Goal: Obtain resource: Download file/media

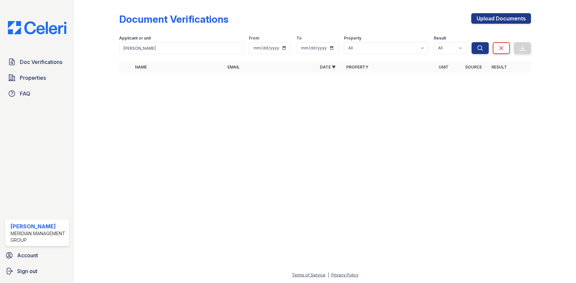
type input "jada"
click at [471, 42] on button "Search" at bounding box center [479, 48] width 17 height 12
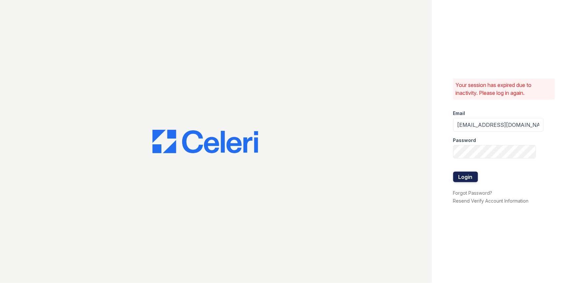
click at [460, 180] on button "Login" at bounding box center [465, 177] width 25 height 11
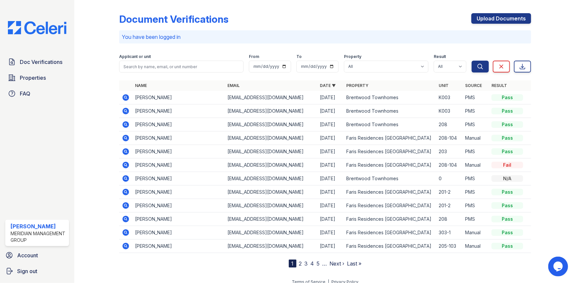
click at [504, 110] on div "Pass" at bounding box center [507, 111] width 32 height 7
click at [123, 109] on icon at bounding box center [125, 111] width 7 height 7
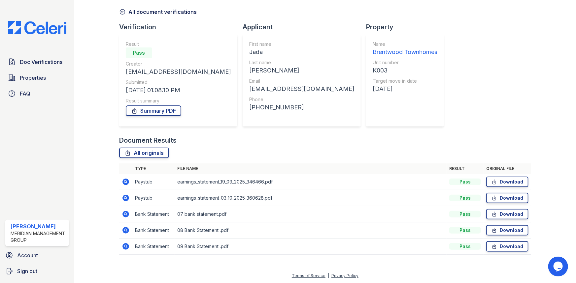
scroll to position [26, 0]
click at [502, 211] on link "Download" at bounding box center [507, 214] width 42 height 11
click at [493, 179] on icon at bounding box center [494, 182] width 6 height 7
click at [492, 183] on icon at bounding box center [494, 182] width 6 height 7
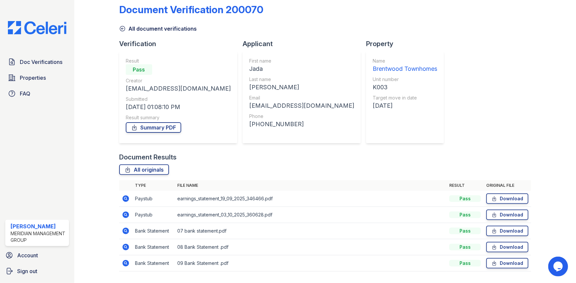
scroll to position [0, 0]
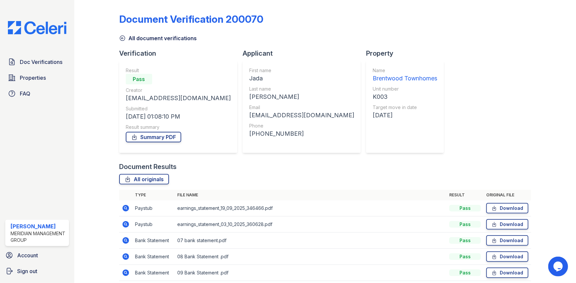
click at [121, 37] on icon at bounding box center [122, 38] width 7 height 7
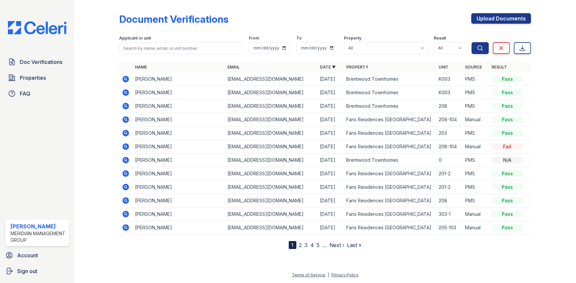
click at [126, 78] on icon at bounding box center [126, 79] width 8 height 8
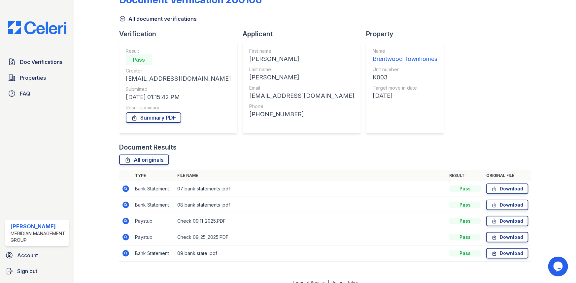
scroll to position [26, 0]
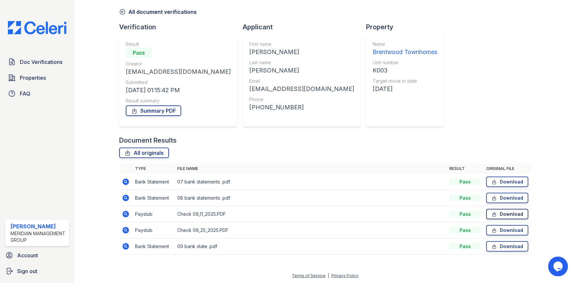
click at [511, 215] on link "Download" at bounding box center [507, 214] width 42 height 11
click at [494, 211] on link "Download" at bounding box center [507, 214] width 42 height 11
click at [500, 215] on link "Download" at bounding box center [507, 214] width 42 height 11
click at [500, 218] on link "Download" at bounding box center [507, 214] width 42 height 11
click at [498, 215] on link "Download" at bounding box center [507, 214] width 42 height 11
